Goal: Task Accomplishment & Management: Use online tool/utility

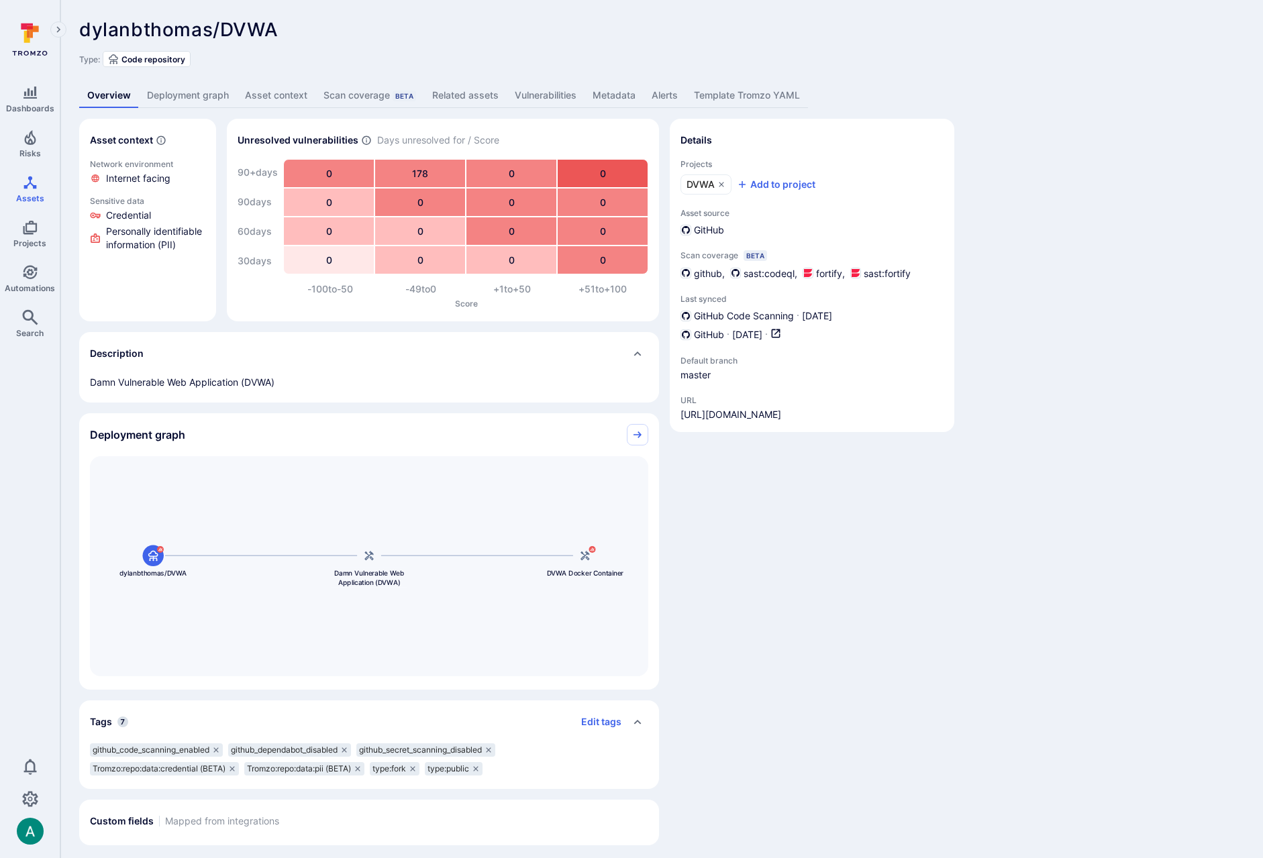
scroll to position [6, 0]
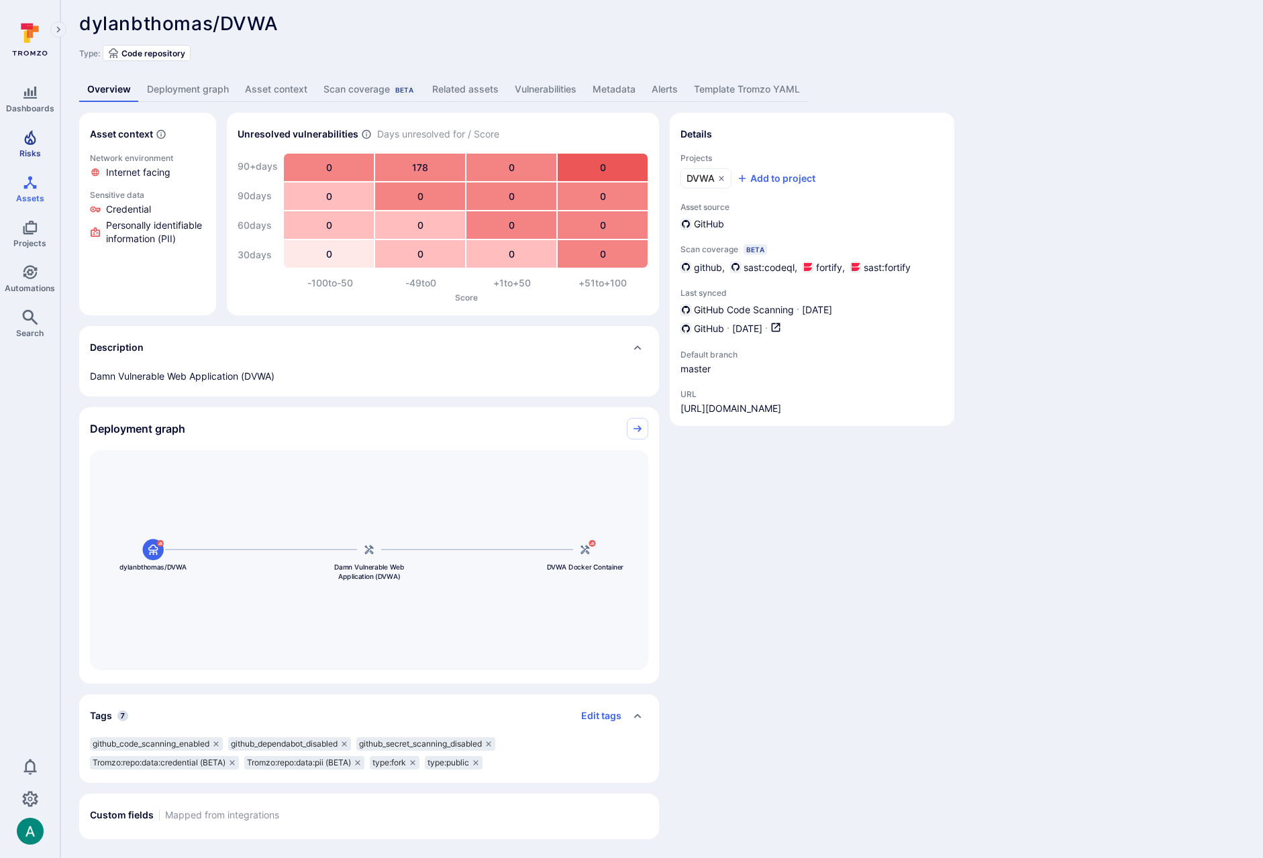
click at [28, 135] on icon "Risks" at bounding box center [29, 137] width 11 height 15
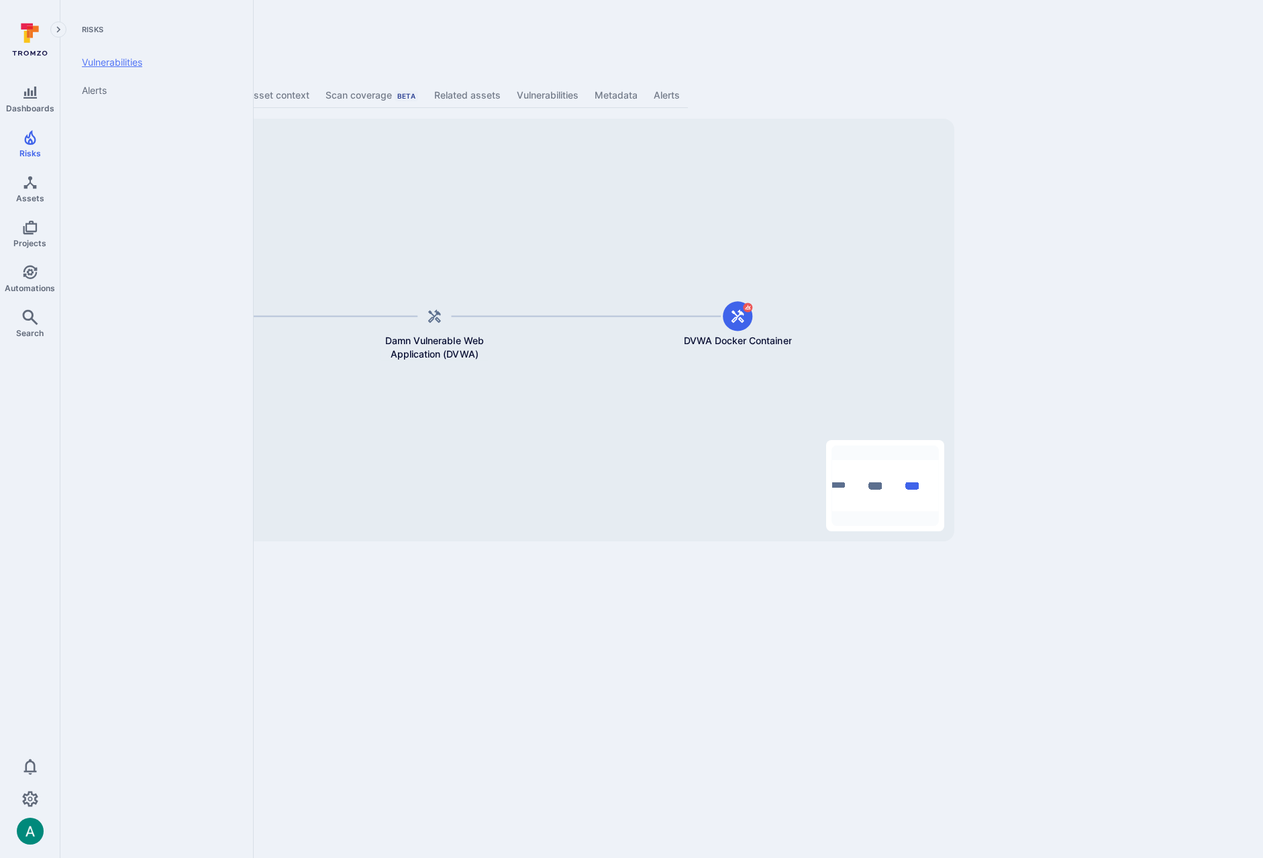
click at [115, 66] on link "Vulnerabilities" at bounding box center [154, 62] width 166 height 28
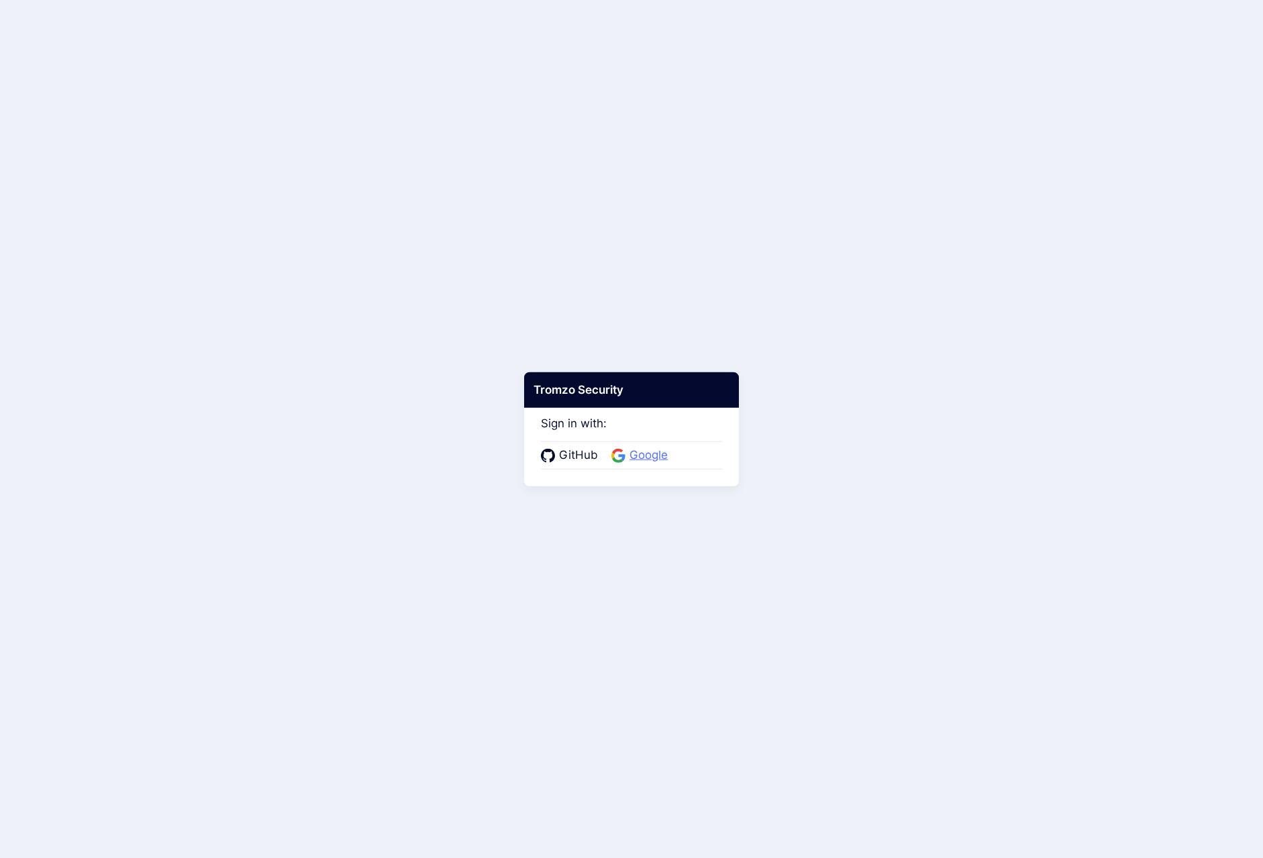
click at [660, 448] on span "Google" at bounding box center [649, 455] width 46 height 17
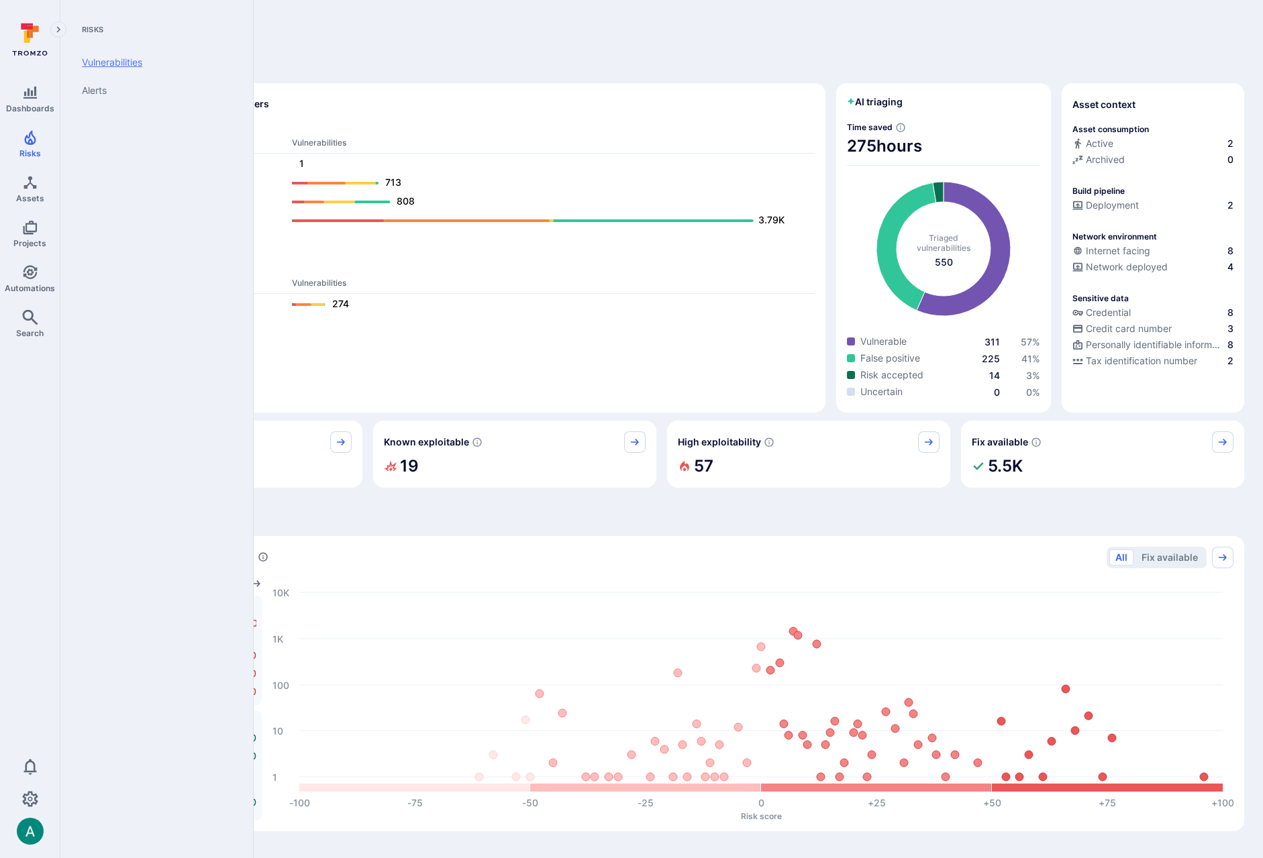
click at [109, 68] on link "Vulnerabilities" at bounding box center [154, 62] width 166 height 28
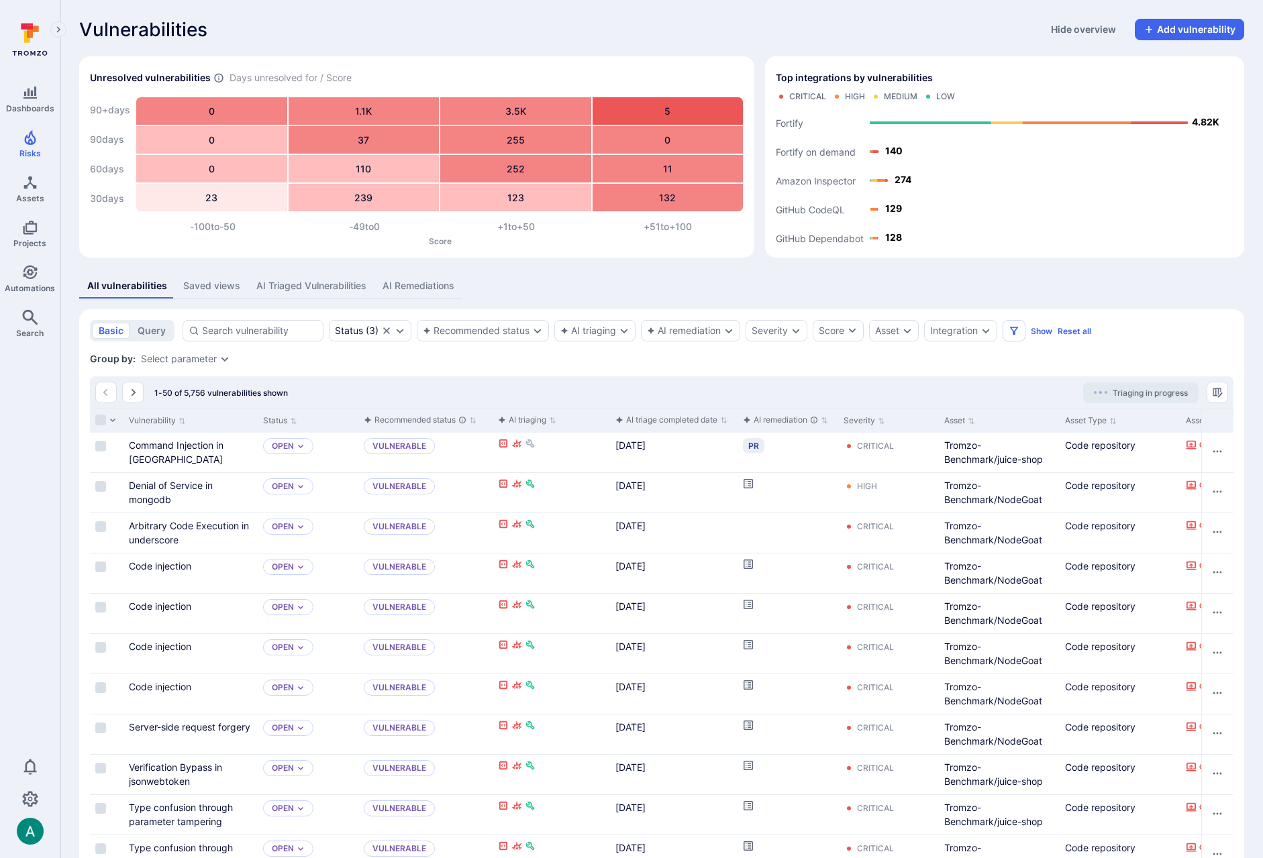
drag, startPoint x: 1142, startPoint y: 362, endPoint x: 1144, endPoint y: 389, distance: 26.3
click at [495, 340] on div "Recommended status" at bounding box center [483, 330] width 132 height 21
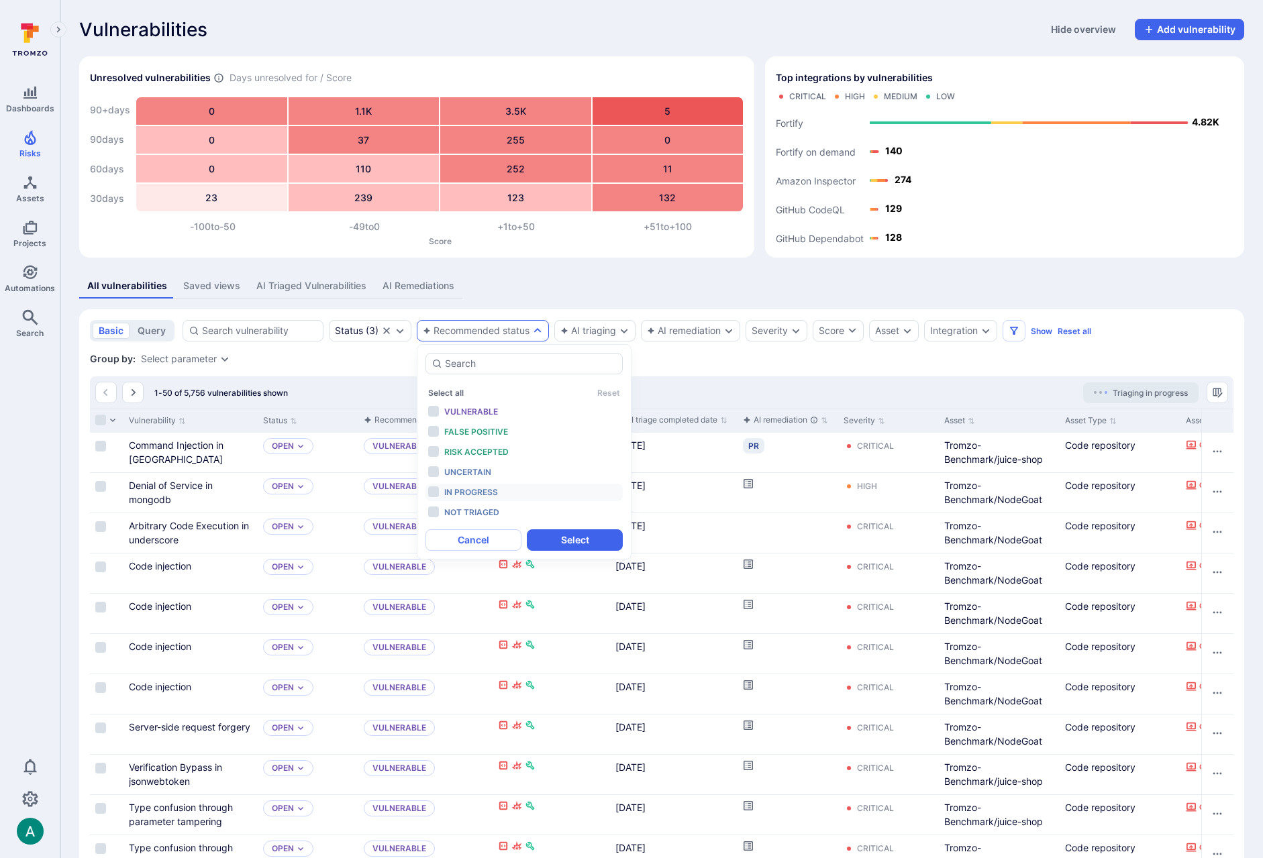
click at [498, 489] on div "In progress" at bounding box center [499, 492] width 111 height 15
click at [608, 544] on button "Select" at bounding box center [575, 540] width 96 height 21
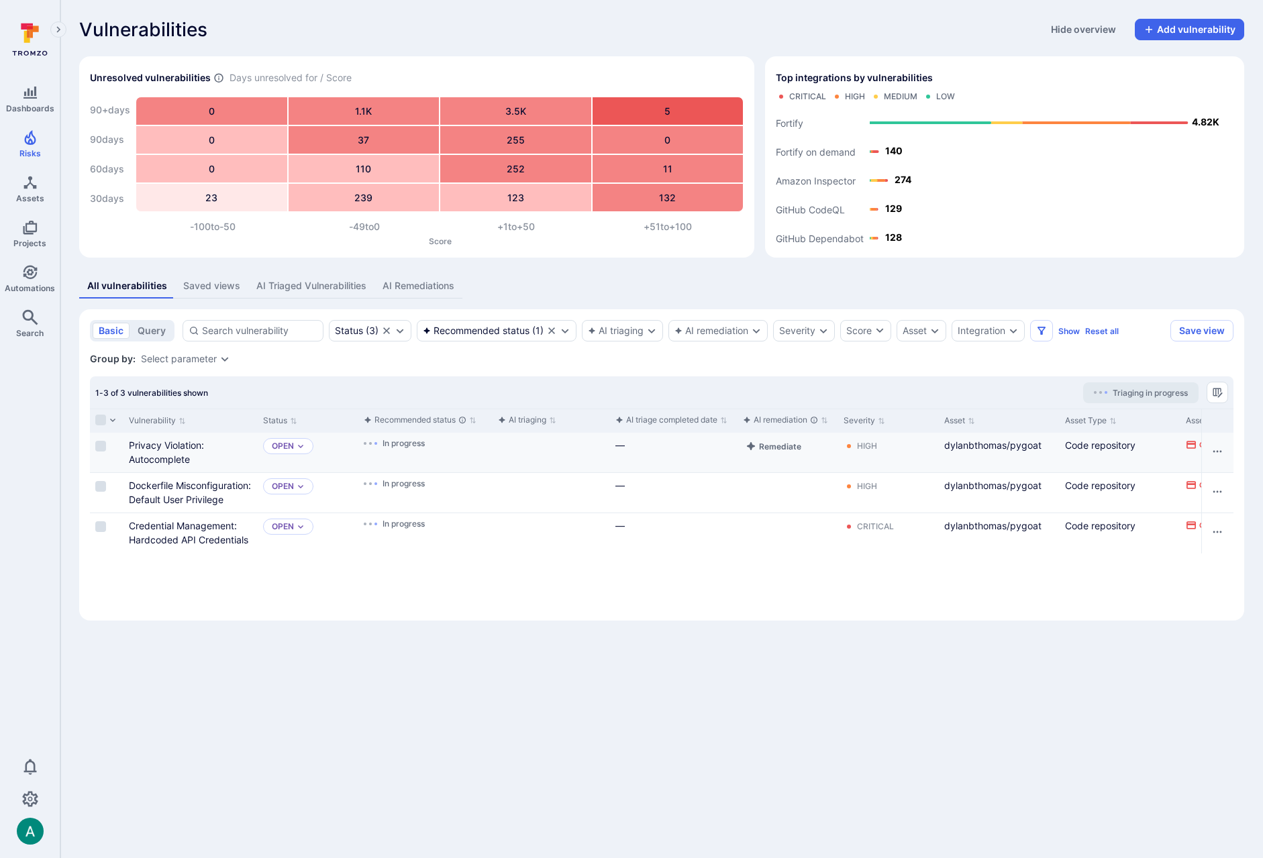
drag, startPoint x: 101, startPoint y: 447, endPoint x: 96, endPoint y: 489, distance: 42.6
click at [101, 448] on input "Select row" at bounding box center [100, 446] width 11 height 11
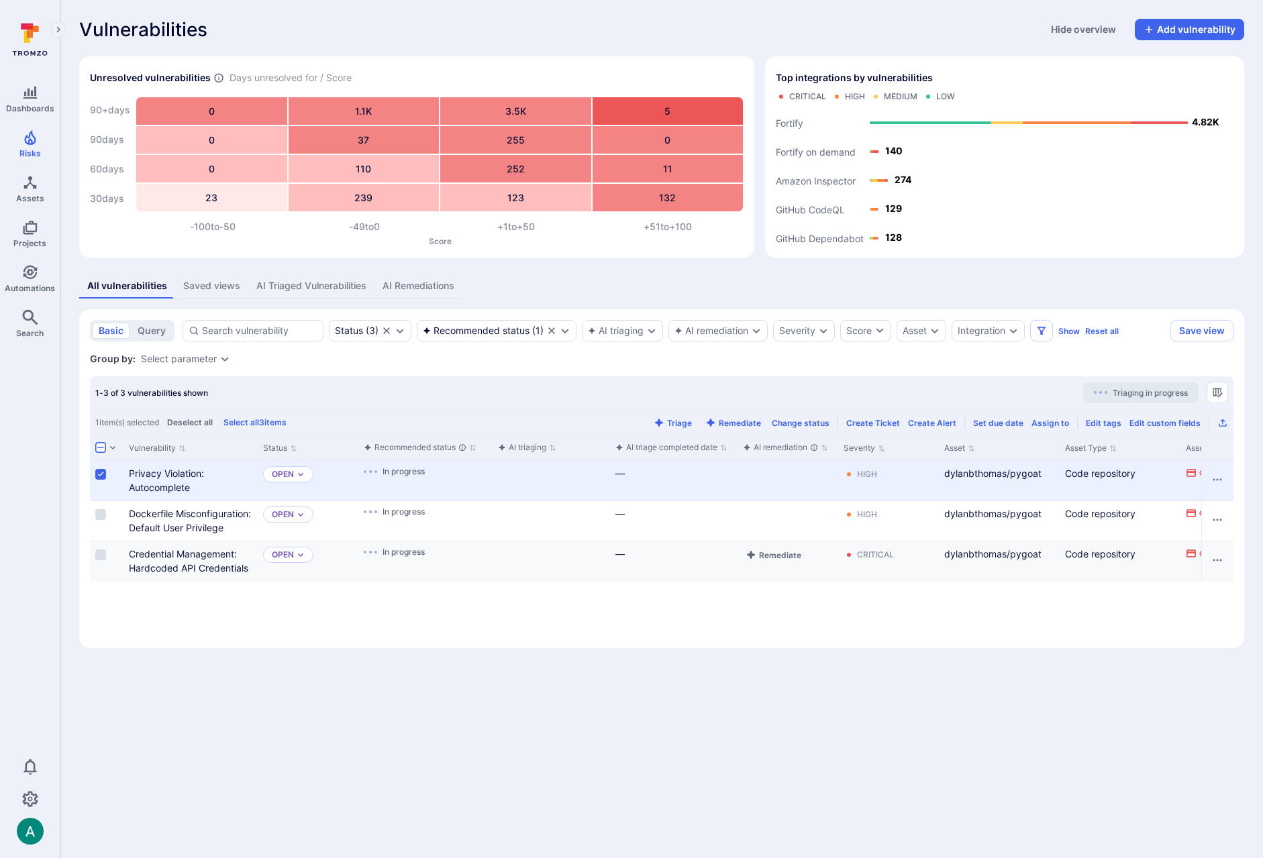
drag, startPoint x: 102, startPoint y: 511, endPoint x: 101, endPoint y: 544, distance: 32.9
click at [101, 511] on input "Select row" at bounding box center [100, 514] width 11 height 11
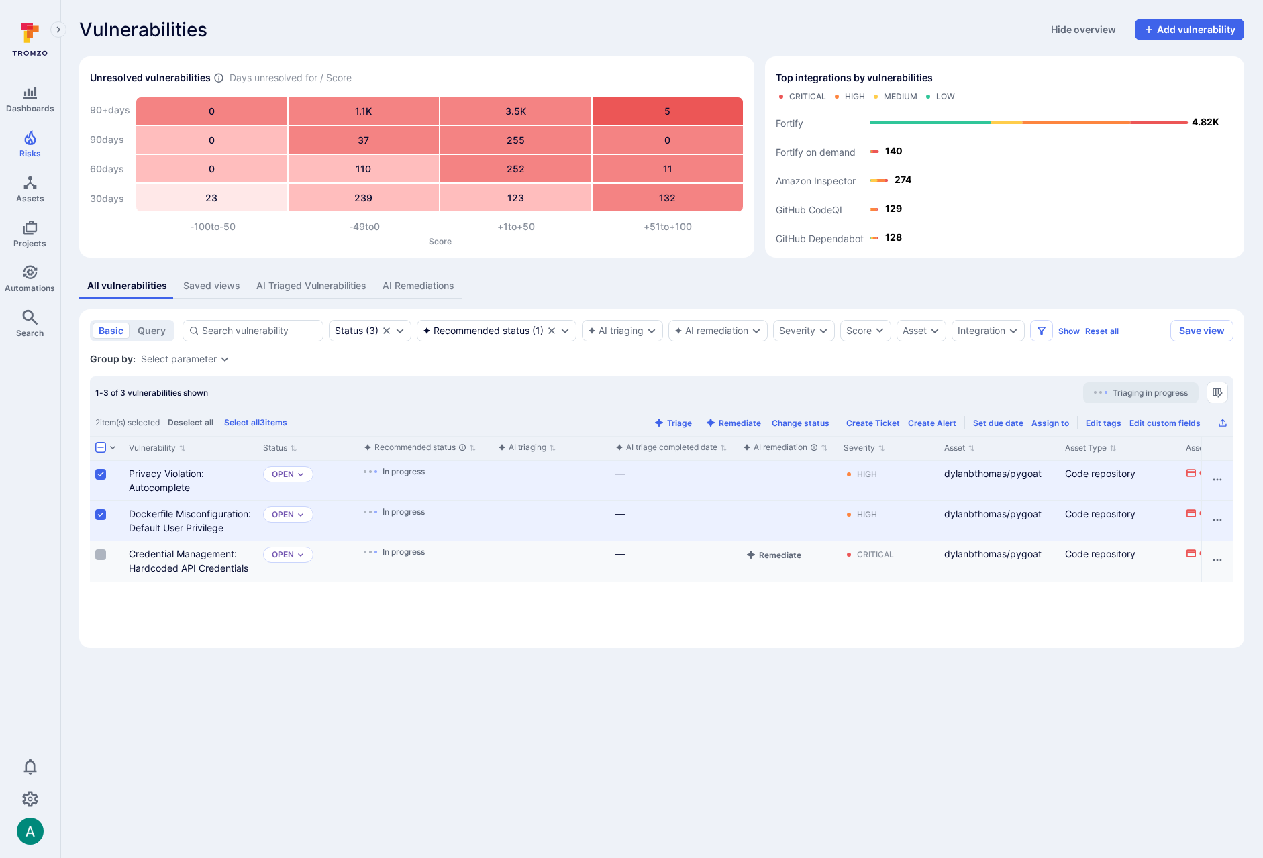
click at [105, 560] on input "Select row" at bounding box center [100, 555] width 11 height 11
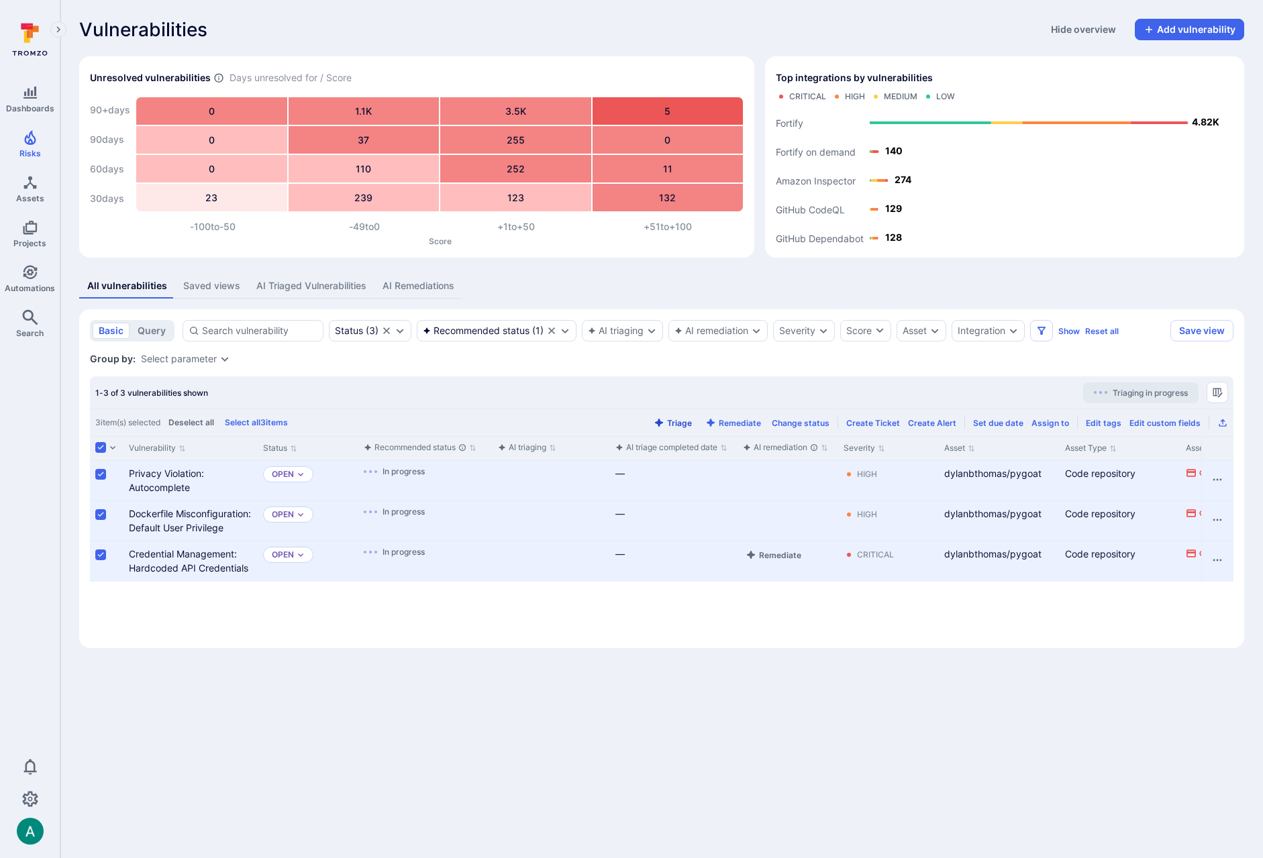
click at [691, 419] on button "Triage" at bounding box center [673, 423] width 44 height 10
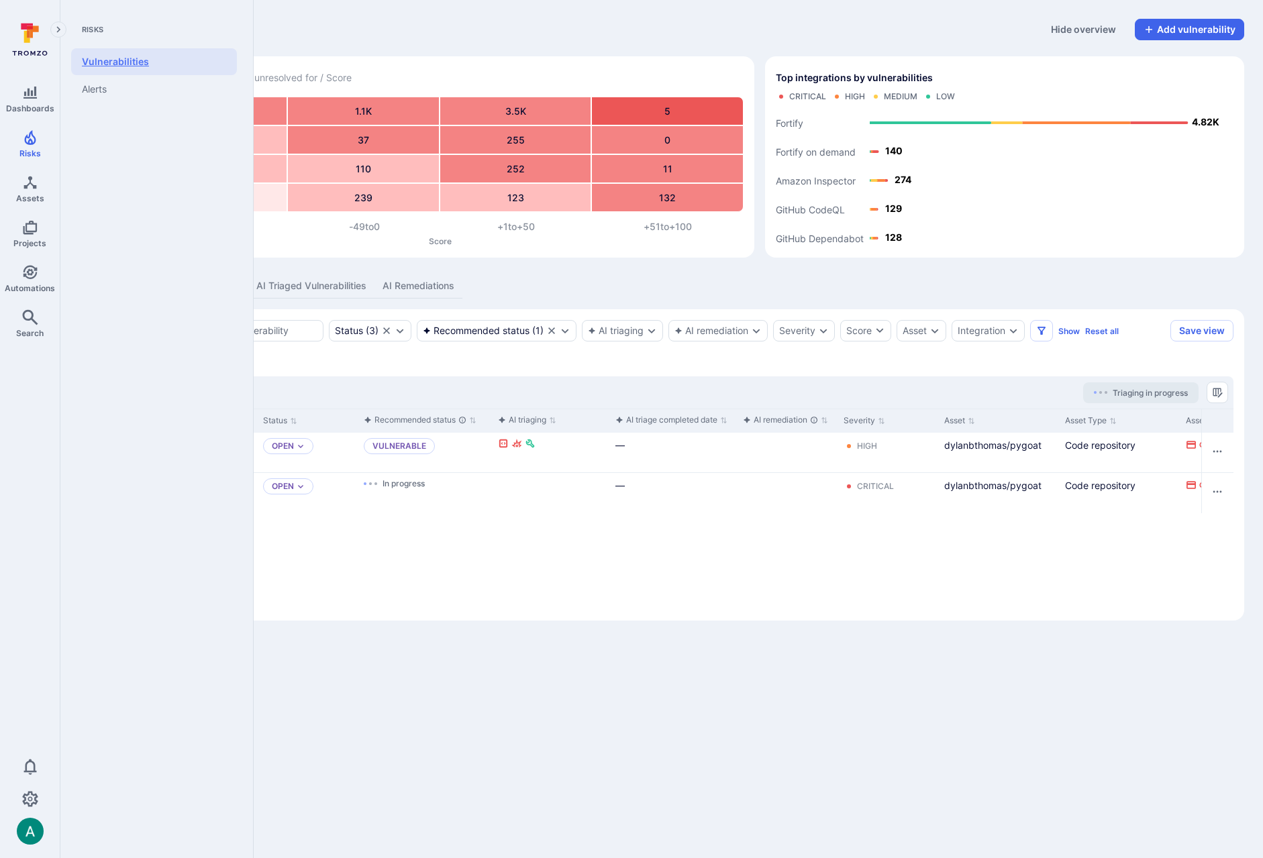
click at [103, 68] on link "Vulnerabilities" at bounding box center [154, 61] width 166 height 27
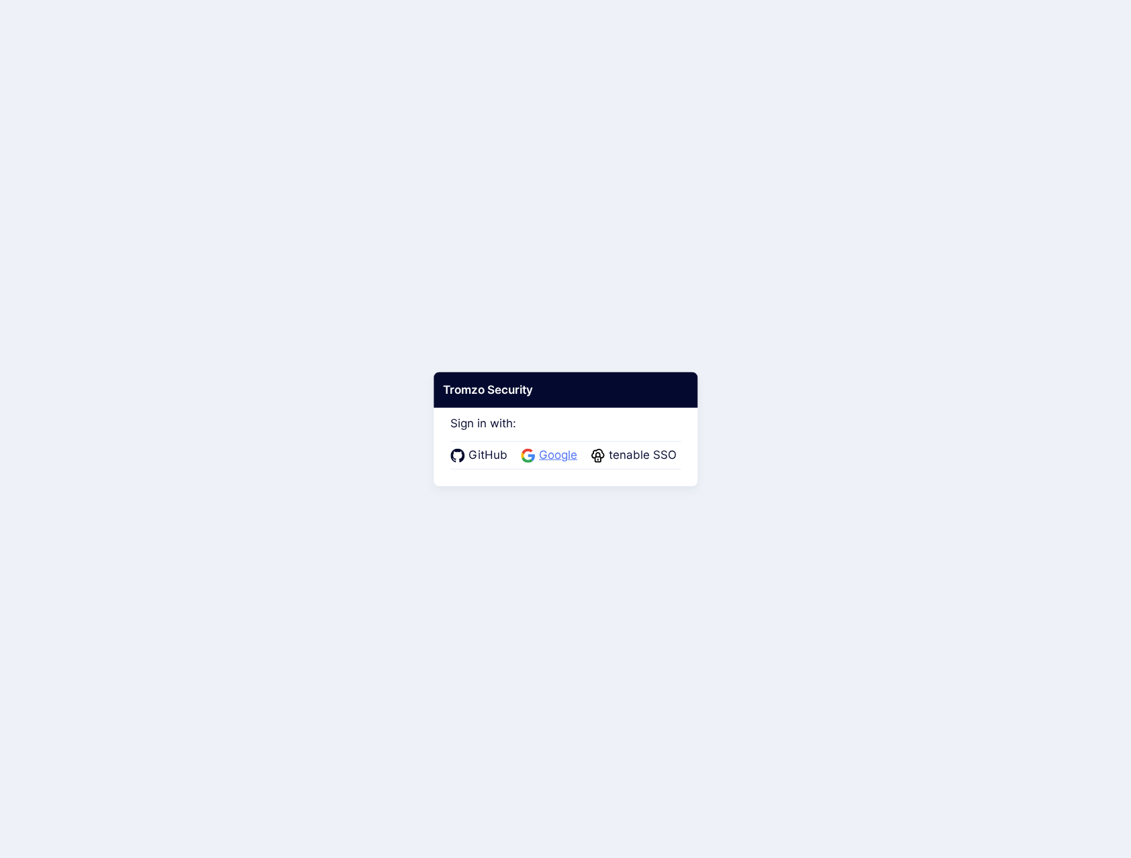
click at [556, 457] on span "Google" at bounding box center [558, 455] width 46 height 17
